Goal: Information Seeking & Learning: Learn about a topic

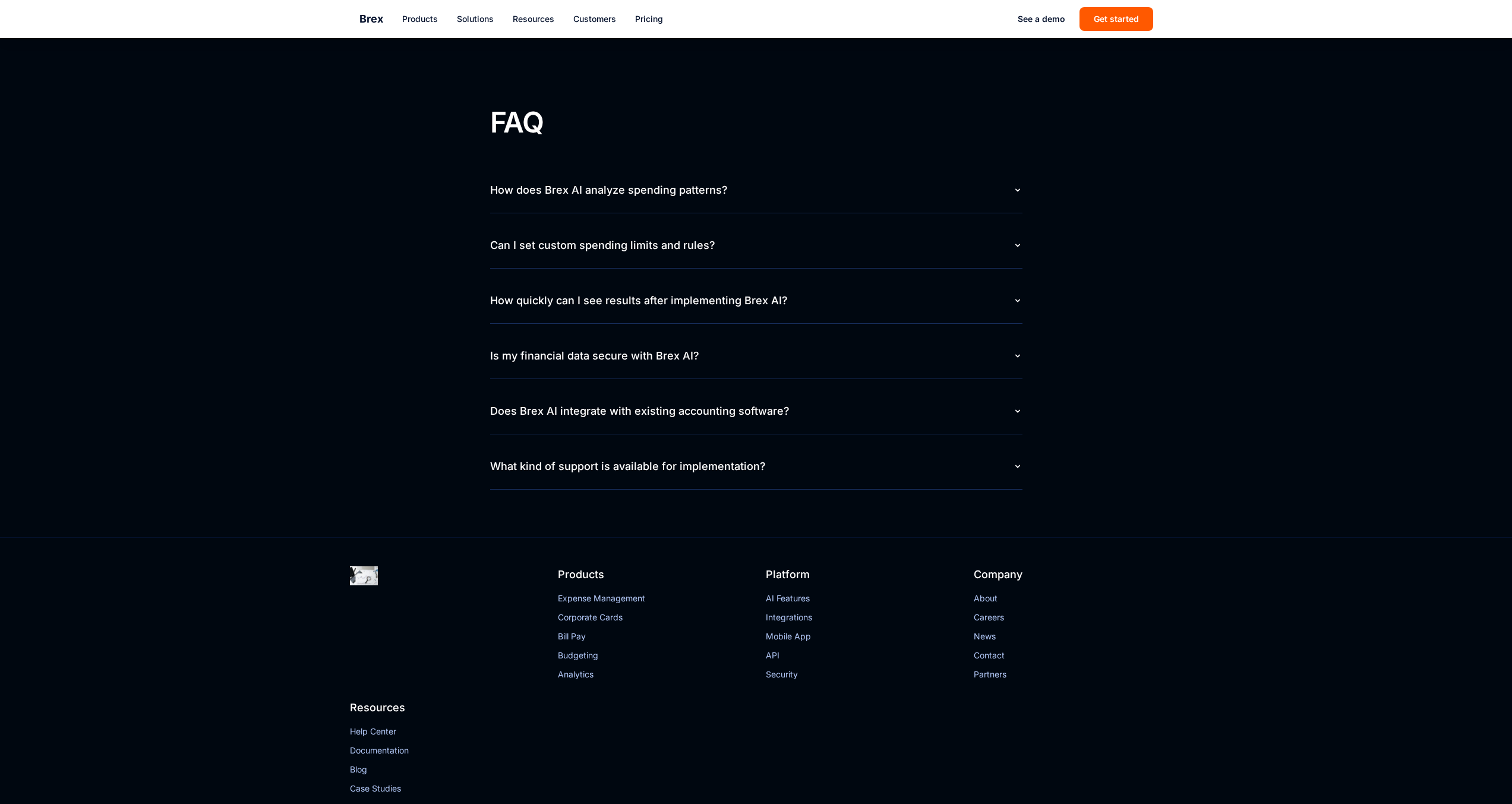
scroll to position [5578, 0]
click at [993, 202] on button "How does Brex AI analyze spending patterns?" at bounding box center [756, 192] width 532 height 45
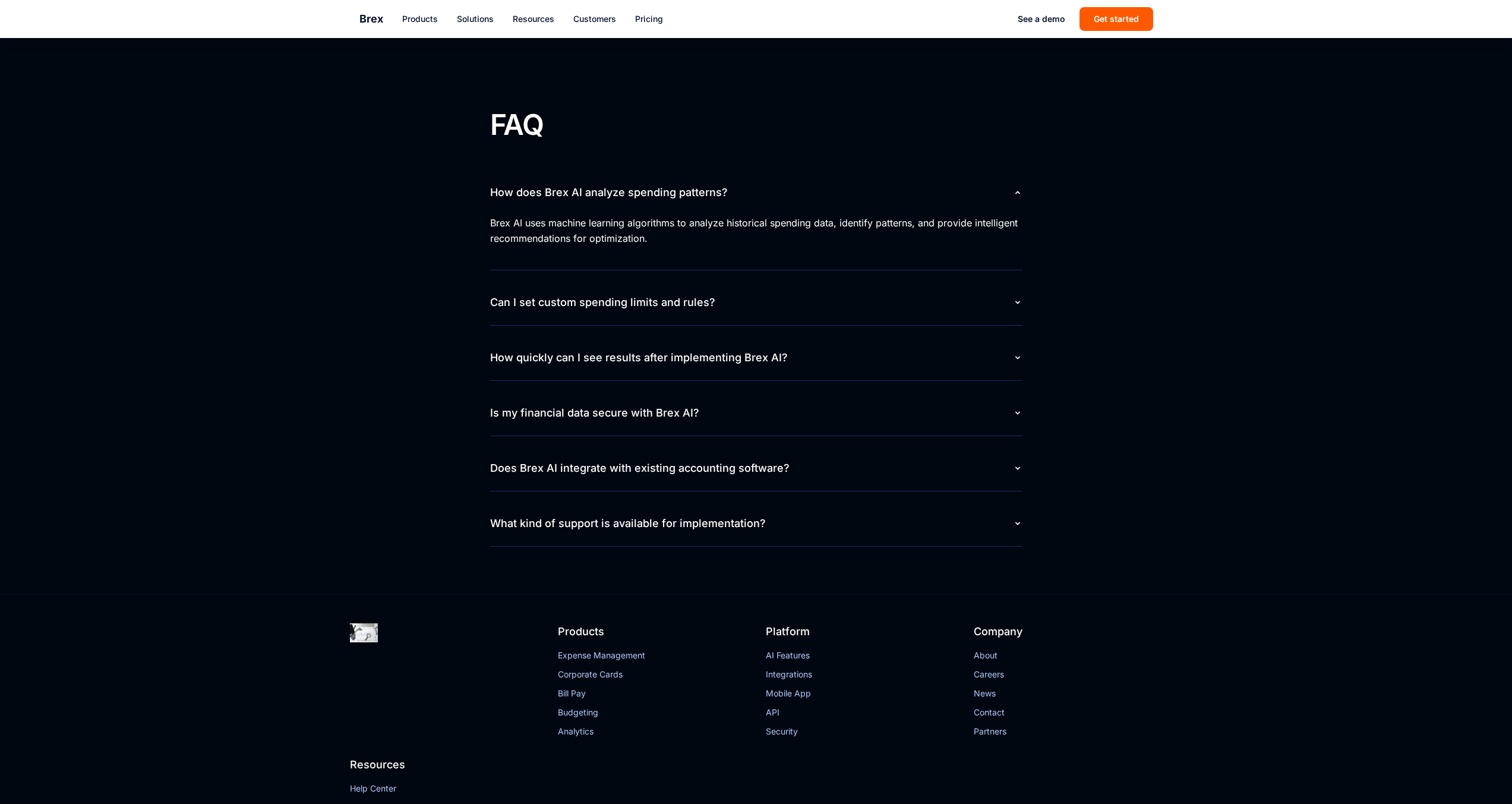
click at [629, 192] on button "How does Brex AI analyze spending patterns?" at bounding box center [756, 192] width 532 height 45
click at [568, 223] on div "Brex AI uses machine learning algorithms to analyze historical spending data, i…" at bounding box center [756, 235] width 532 height 40
click at [972, 203] on button "How does Brex AI analyze spending patterns?" at bounding box center [756, 192] width 532 height 45
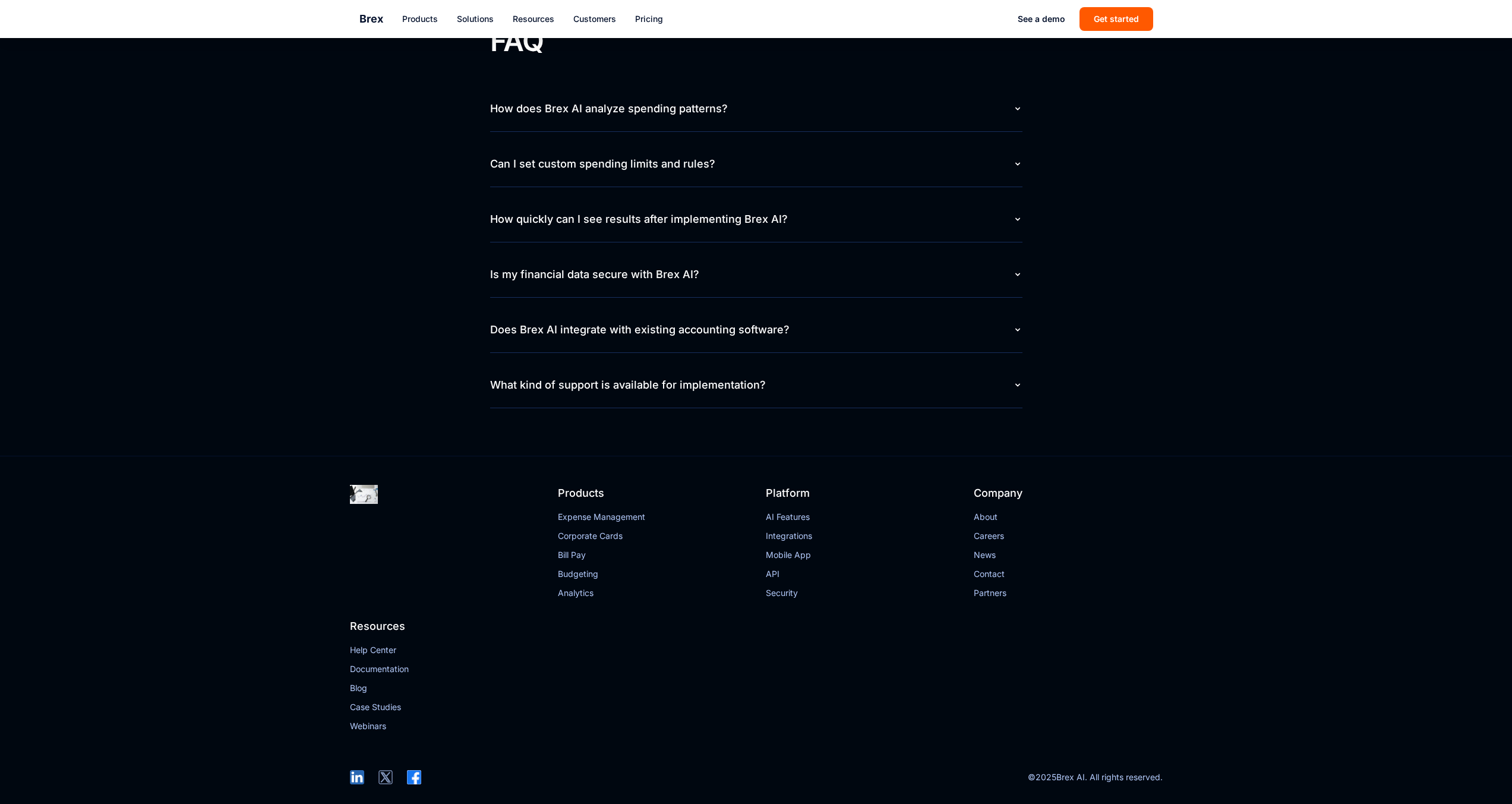
scroll to position [5670, 0]
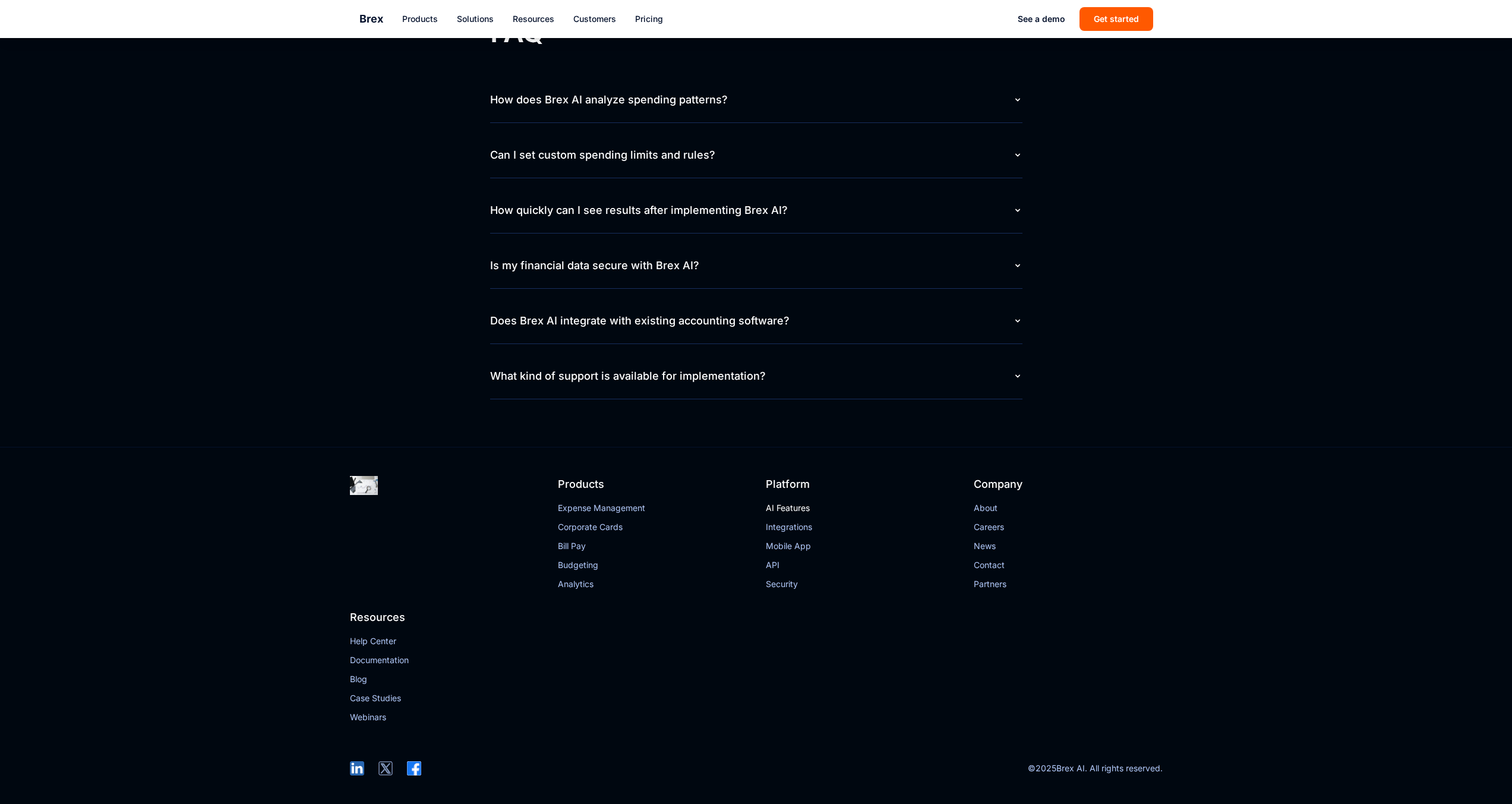
click at [801, 509] on link "AI Features" at bounding box center [860, 508] width 189 height 12
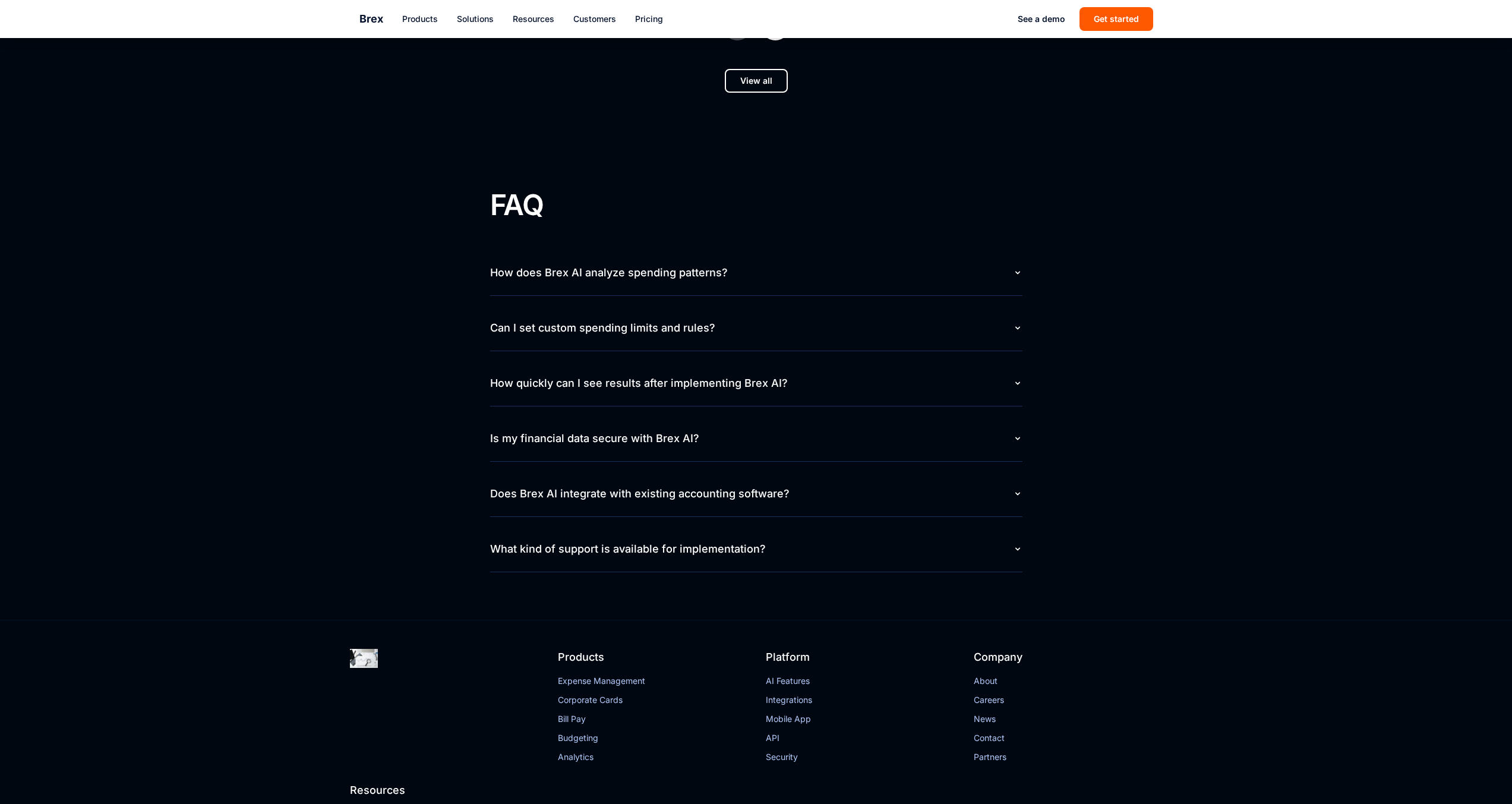
scroll to position [5493, 0]
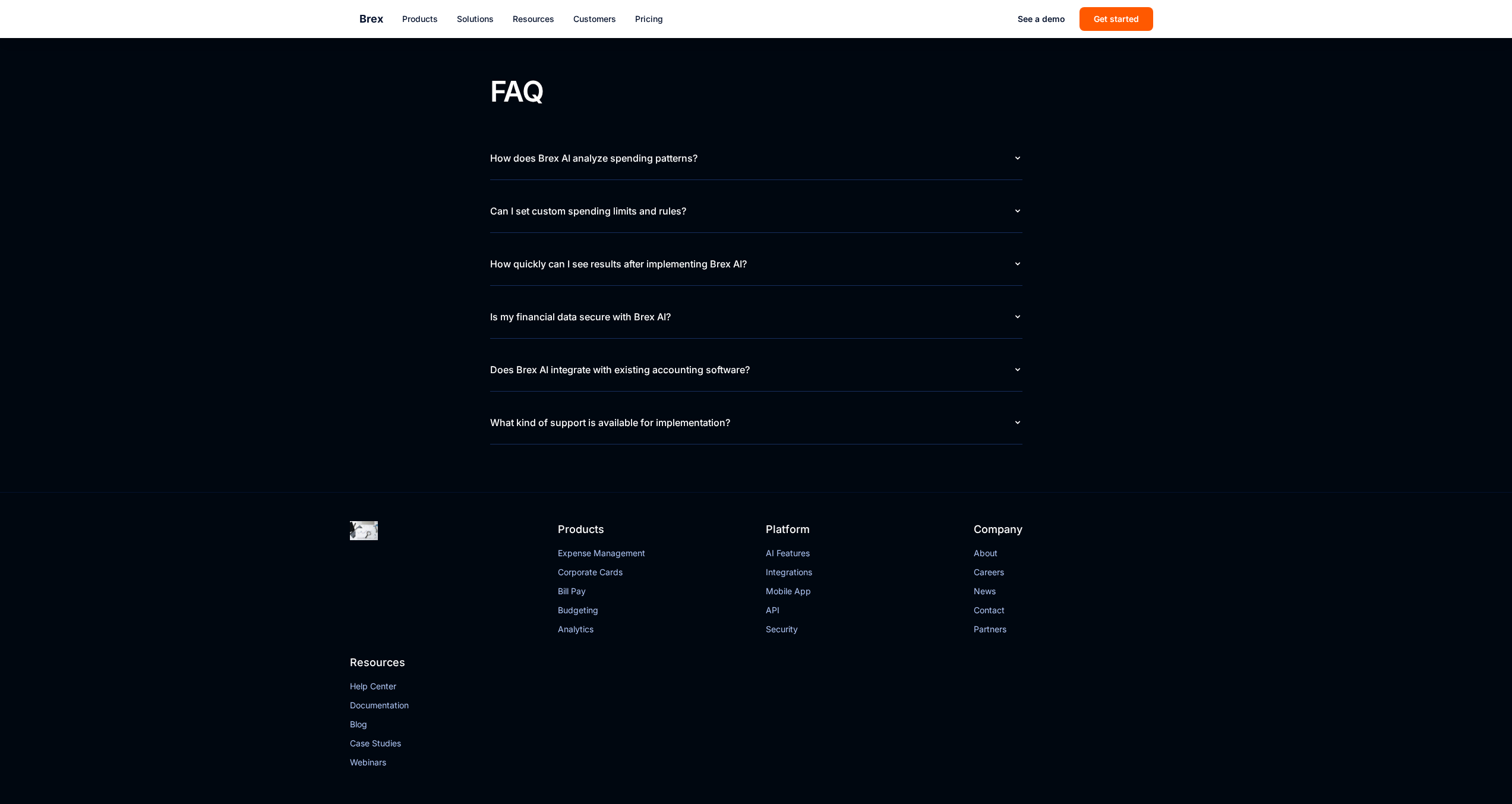
scroll to position [5610, 0]
click at [643, 158] on button "How does Brex AI analyze spending patterns?" at bounding box center [756, 159] width 532 height 42
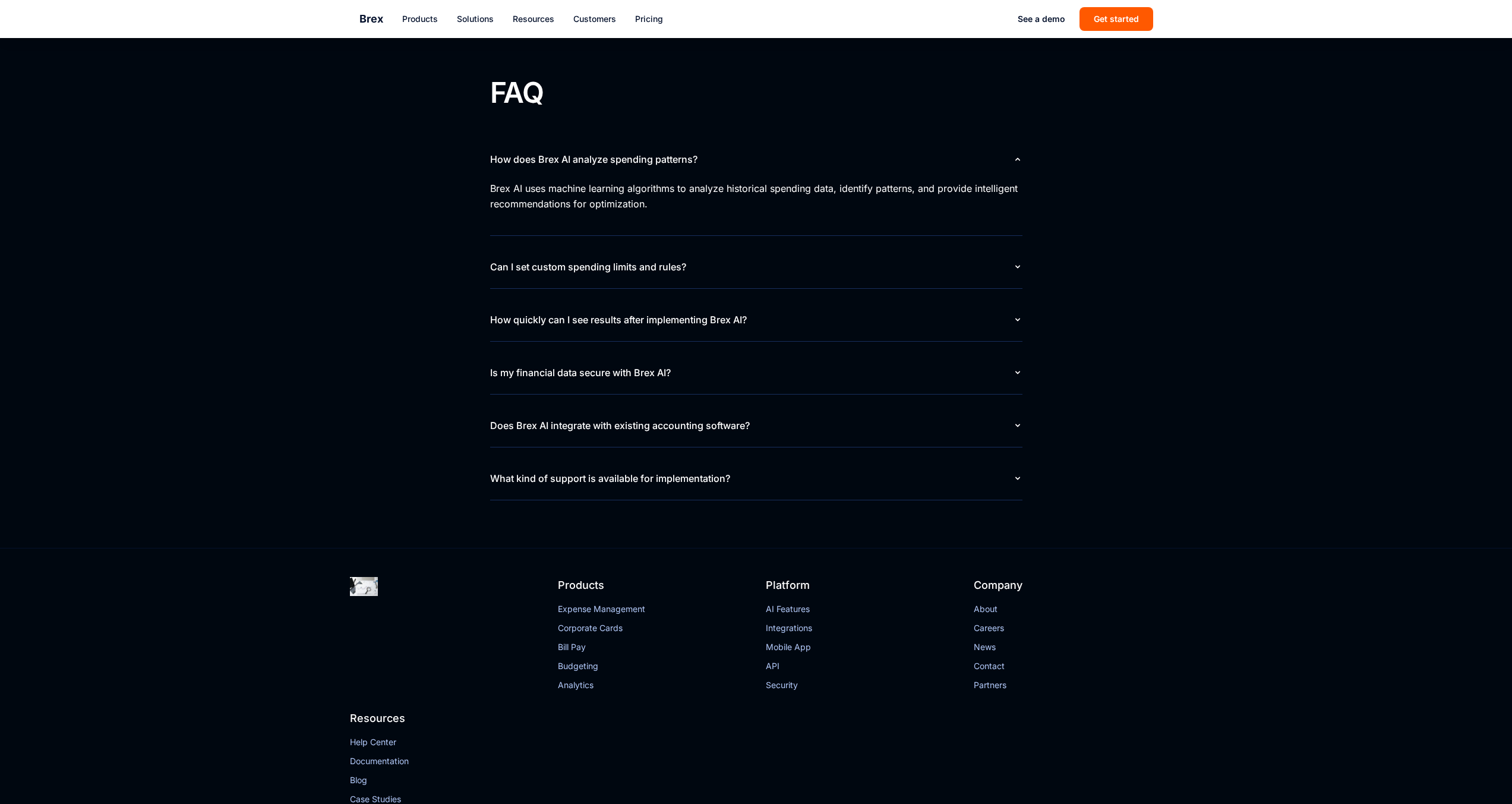
click at [1223, 126] on section "FAQ How does Brex AI analyze spending patterns? Brex AI uses machine learning a…" at bounding box center [756, 288] width 1512 height 521
click at [951, 147] on button "How does Brex AI analyze spending patterns?" at bounding box center [756, 159] width 532 height 42
